Goal: Task Accomplishment & Management: Manage account settings

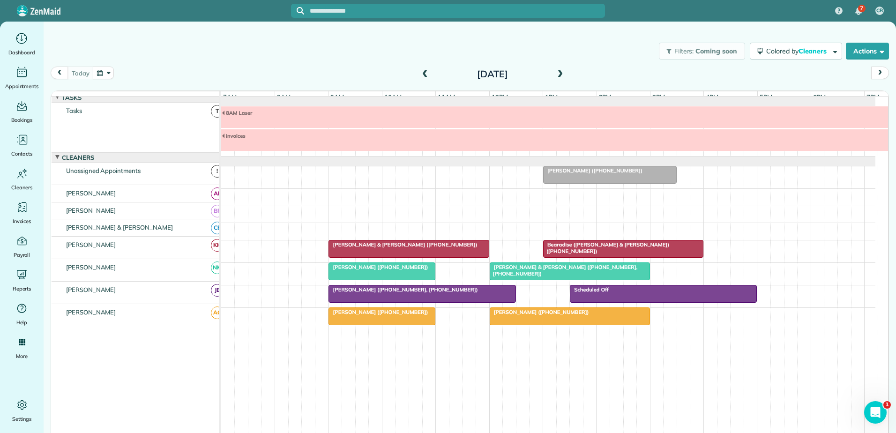
scroll to position [4, 0]
click at [567, 255] on div at bounding box center [623, 249] width 159 height 17
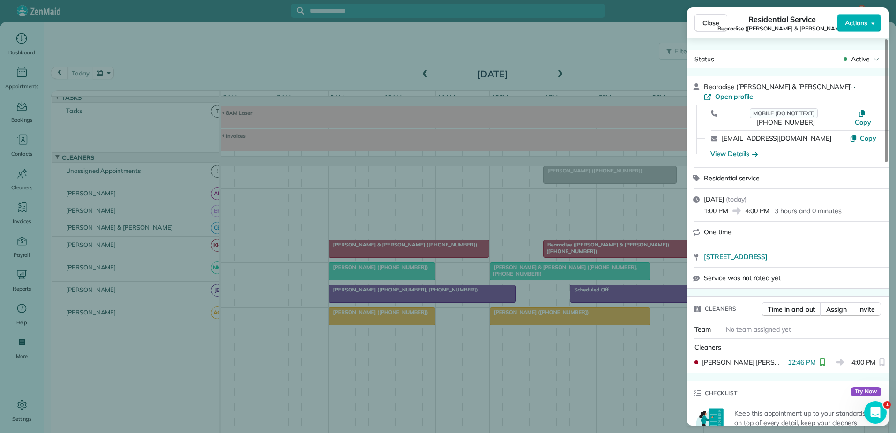
click at [426, 252] on div "Close Residential Service Bearadise ([PERSON_NAME] & [PERSON_NAME]) Actions Sta…" at bounding box center [448, 216] width 896 height 433
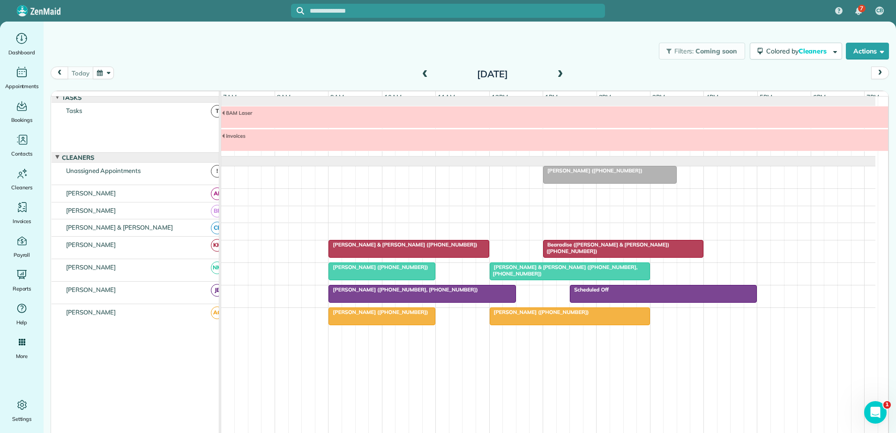
click at [426, 252] on div "7 CB Dashboard Appointments Bookings Contacts Cleaners Invoices Payroll Reports…" at bounding box center [448, 216] width 896 height 433
click at [426, 252] on div at bounding box center [408, 249] width 159 height 17
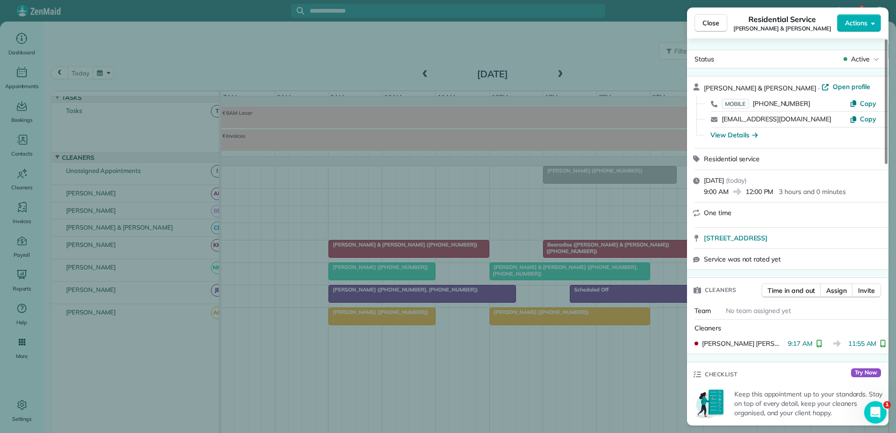
click at [426, 252] on div "Close Residential Service [PERSON_NAME] & [PERSON_NAME] Actions Status Active […" at bounding box center [448, 216] width 896 height 433
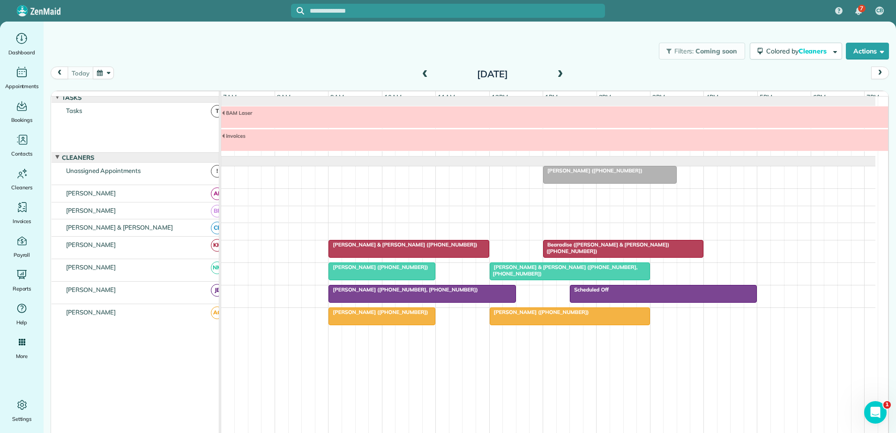
click at [563, 252] on div at bounding box center [623, 249] width 159 height 17
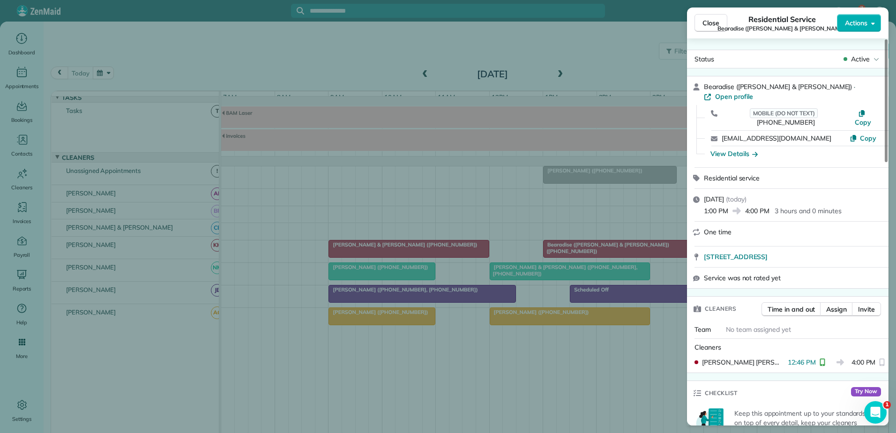
click at [563, 252] on div "Close Residential Service Bearadise ([PERSON_NAME] & [PERSON_NAME]) Actions Sta…" at bounding box center [448, 216] width 896 height 433
